Goal: Obtain resource: Obtain resource

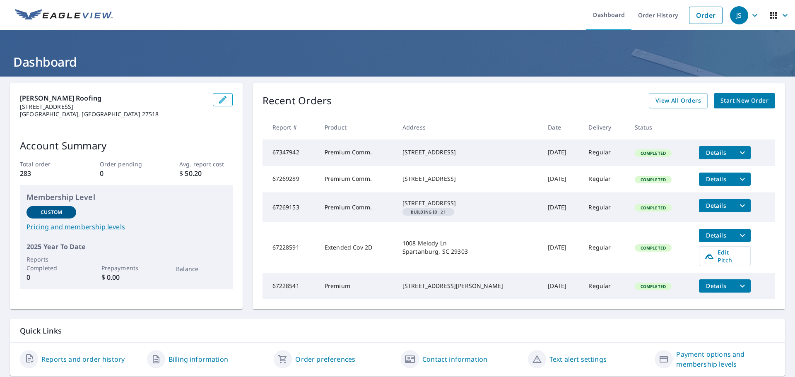
click at [741, 101] on span "Start New Order" at bounding box center [744, 101] width 48 height 10
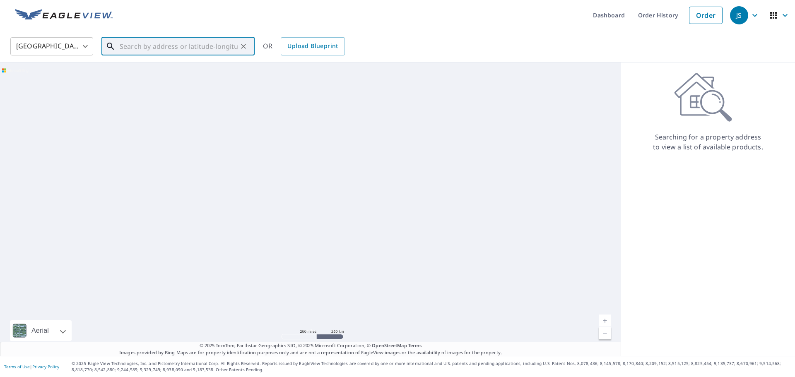
click at [137, 45] on input "text" at bounding box center [179, 46] width 118 height 23
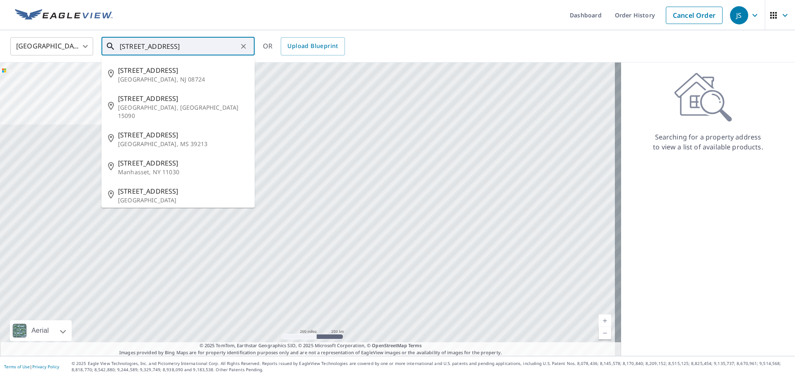
drag, startPoint x: 122, startPoint y: 45, endPoint x: 199, endPoint y: 45, distance: 77.0
click at [199, 45] on input "[STREET_ADDRESS]" at bounding box center [179, 46] width 118 height 23
paste input "[GEOGRAPHIC_DATA]"
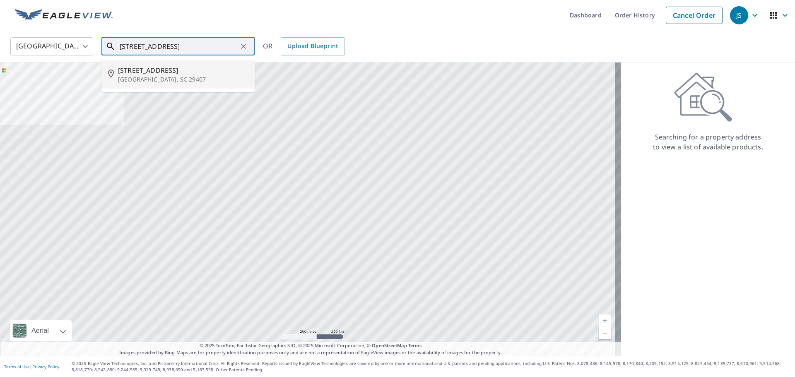
click at [136, 75] on span "[STREET_ADDRESS]" at bounding box center [183, 70] width 130 height 10
type input "[STREET_ADDRESS]"
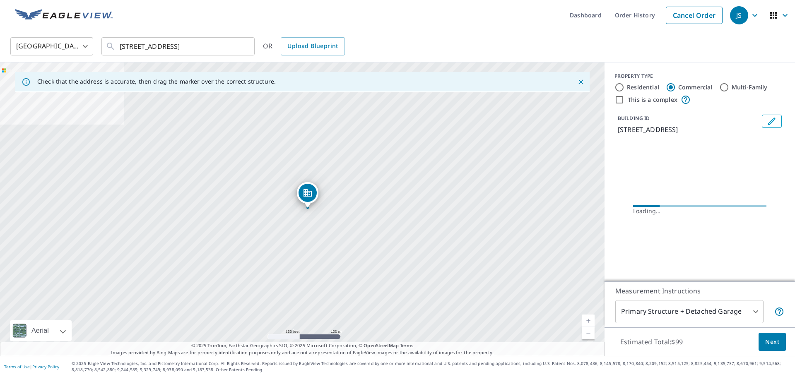
scroll to position [0, 0]
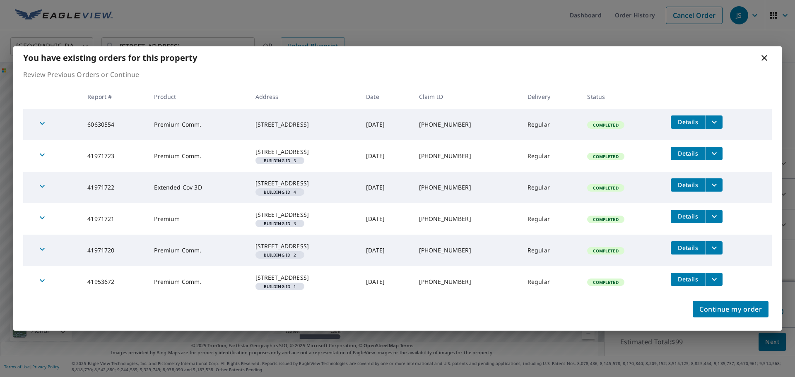
click at [693, 118] on span "Details" at bounding box center [688, 122] width 25 height 8
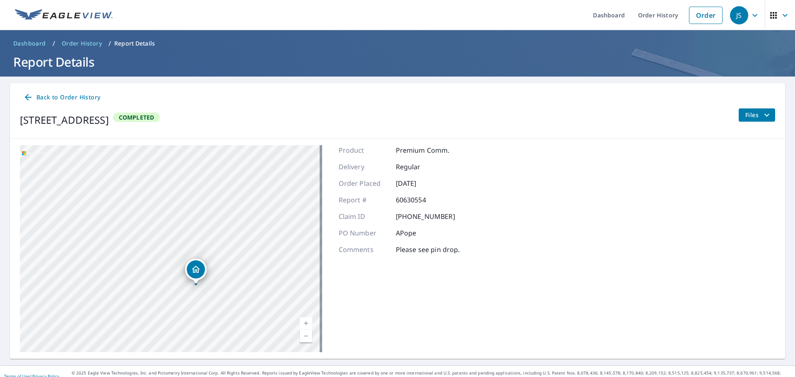
drag, startPoint x: 125, startPoint y: 221, endPoint x: 226, endPoint y: 317, distance: 138.8
click at [226, 317] on div "[STREET_ADDRESS]" at bounding box center [171, 248] width 302 height 207
click at [762, 114] on icon "filesDropdownBtn-60630554" at bounding box center [767, 115] width 10 height 10
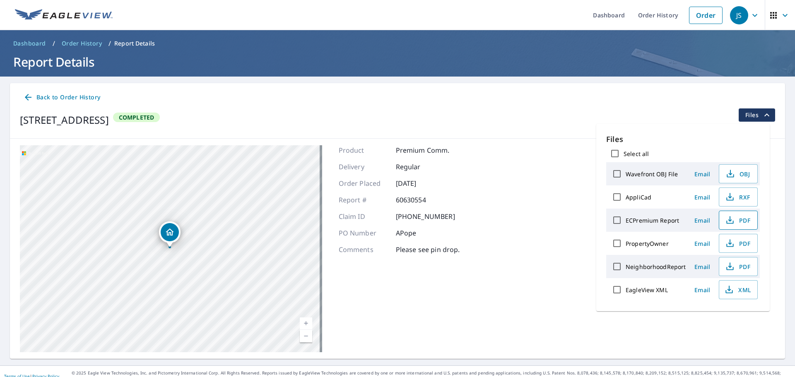
click at [729, 219] on icon "button" at bounding box center [730, 218] width 4 height 5
